Goal: Information Seeking & Learning: Learn about a topic

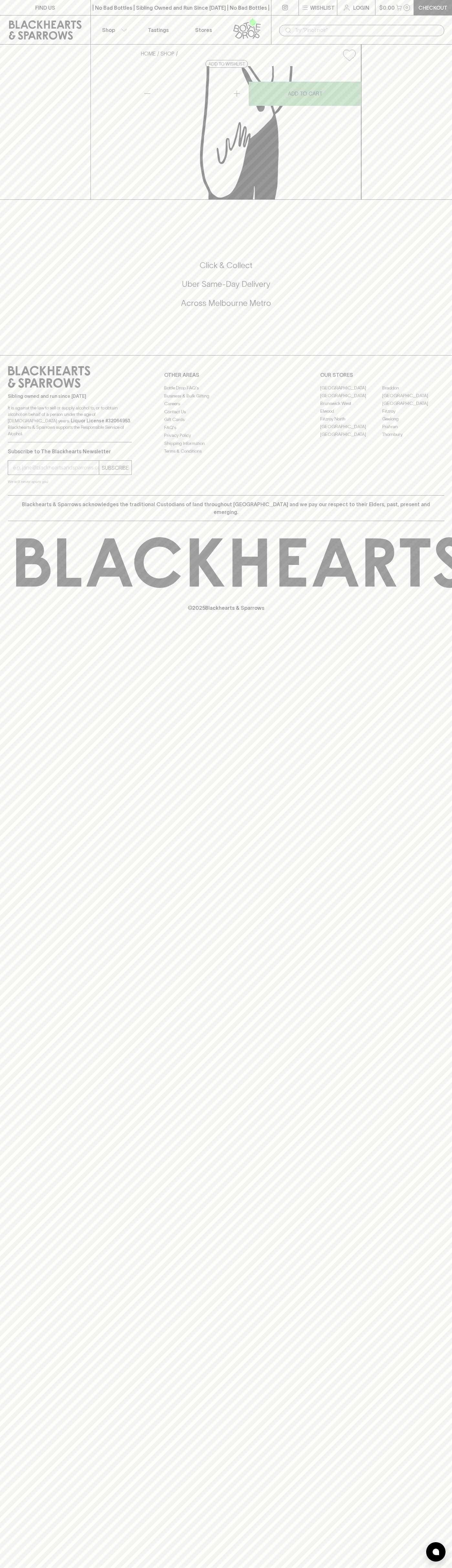
click at [337, 19] on div "​" at bounding box center [361, 30] width 181 height 29
click at [451, 213] on div at bounding box center [226, 206] width 452 height 13
click at [48, 1567] on html "FIND US | No Bad Bottles | Sibling Owned and Run Since [DATE] | No Bad Bottles …" at bounding box center [226, 784] width 452 height 1568
click at [10, 1499] on div "FIND US | No Bad Bottles | Sibling Owned and Run Since [DATE] | No Bad Bottles …" at bounding box center [226, 784] width 452 height 1568
